Goal: Task Accomplishment & Management: Manage account settings

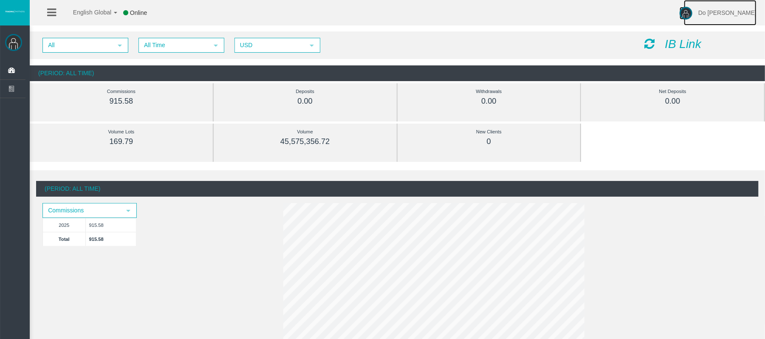
click at [693, 17] on img at bounding box center [686, 13] width 13 height 13
click at [697, 50] on span at bounding box center [694, 47] width 6 height 6
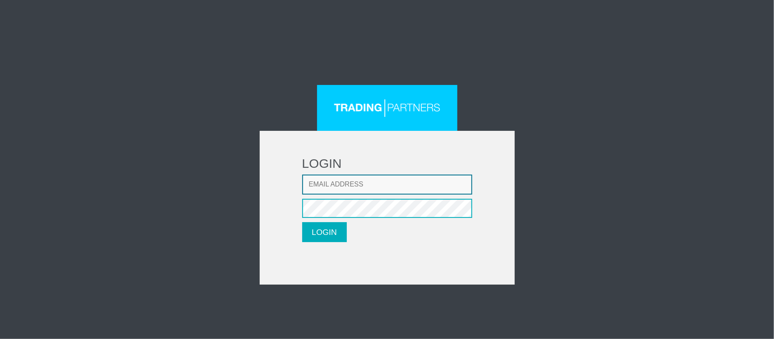
click at [388, 189] on input "Email address" at bounding box center [387, 185] width 170 height 20
click at [363, 184] on input "thaolun1409@gmail.com" at bounding box center [387, 185] width 170 height 20
type input "sharelllpcoard7435@gmail.com"
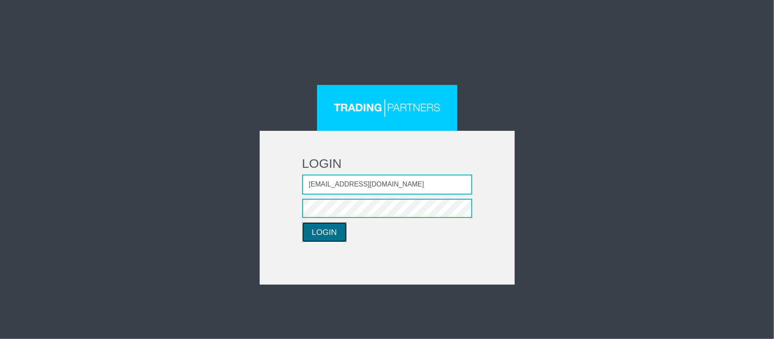
click at [331, 233] on button "LOGIN" at bounding box center [324, 232] width 45 height 20
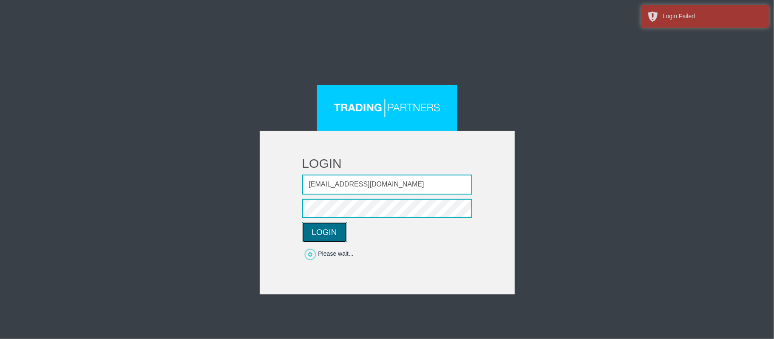
click at [331, 234] on button "LOGIN" at bounding box center [324, 232] width 45 height 20
